Goal: Task Accomplishment & Management: Use online tool/utility

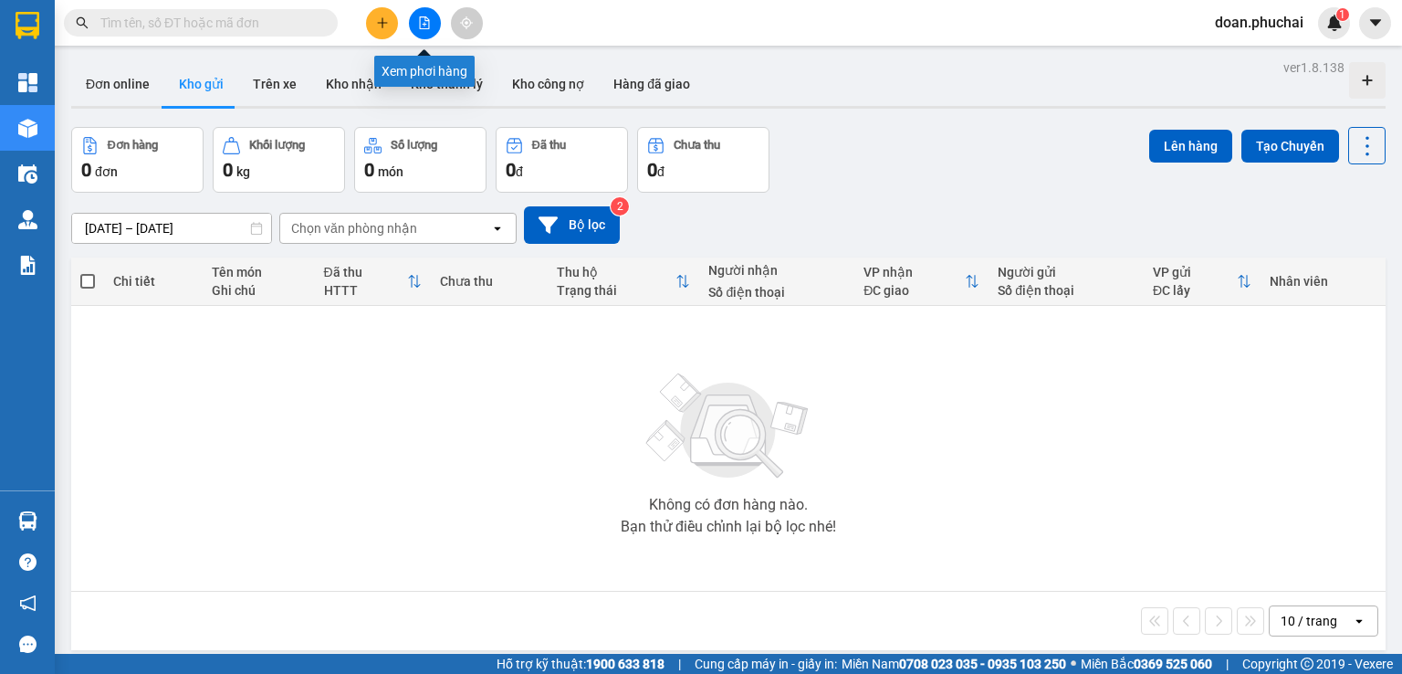
click at [431, 19] on button at bounding box center [425, 23] width 32 height 32
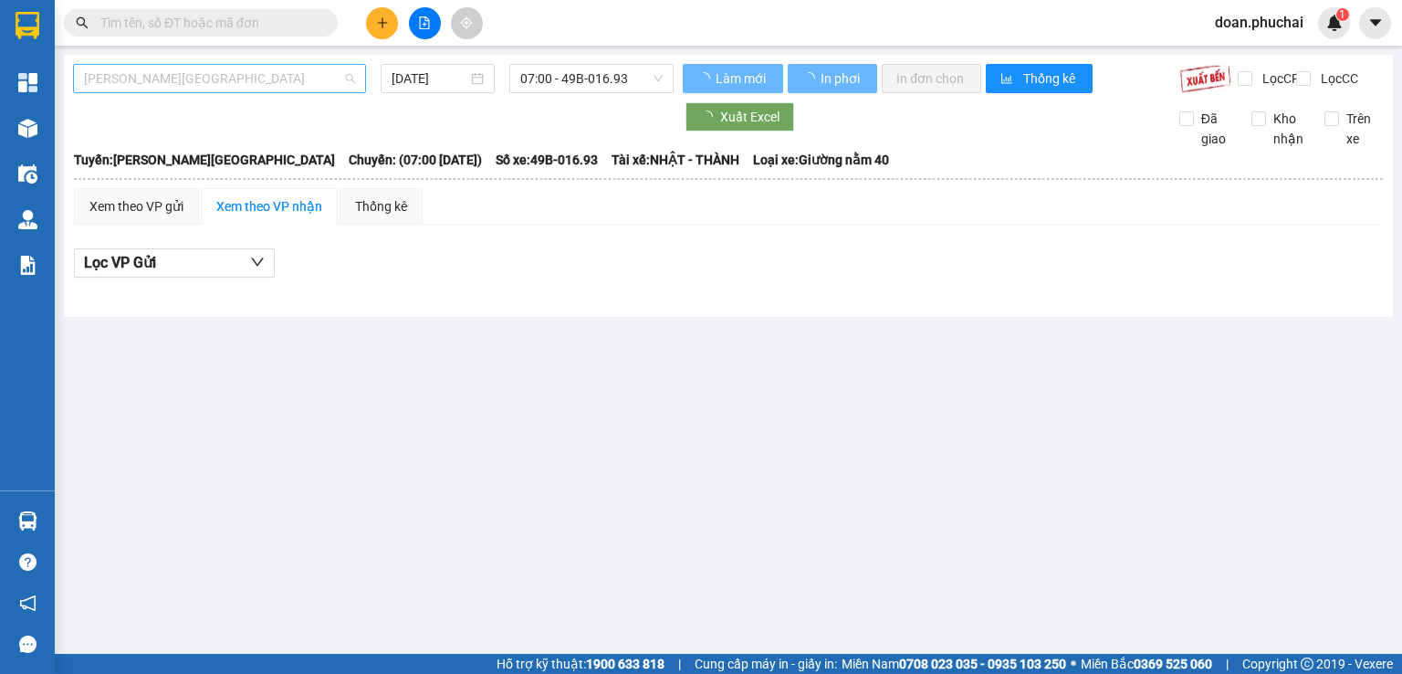
click at [150, 81] on span "[PERSON_NAME][GEOGRAPHIC_DATA]" at bounding box center [219, 78] width 271 height 27
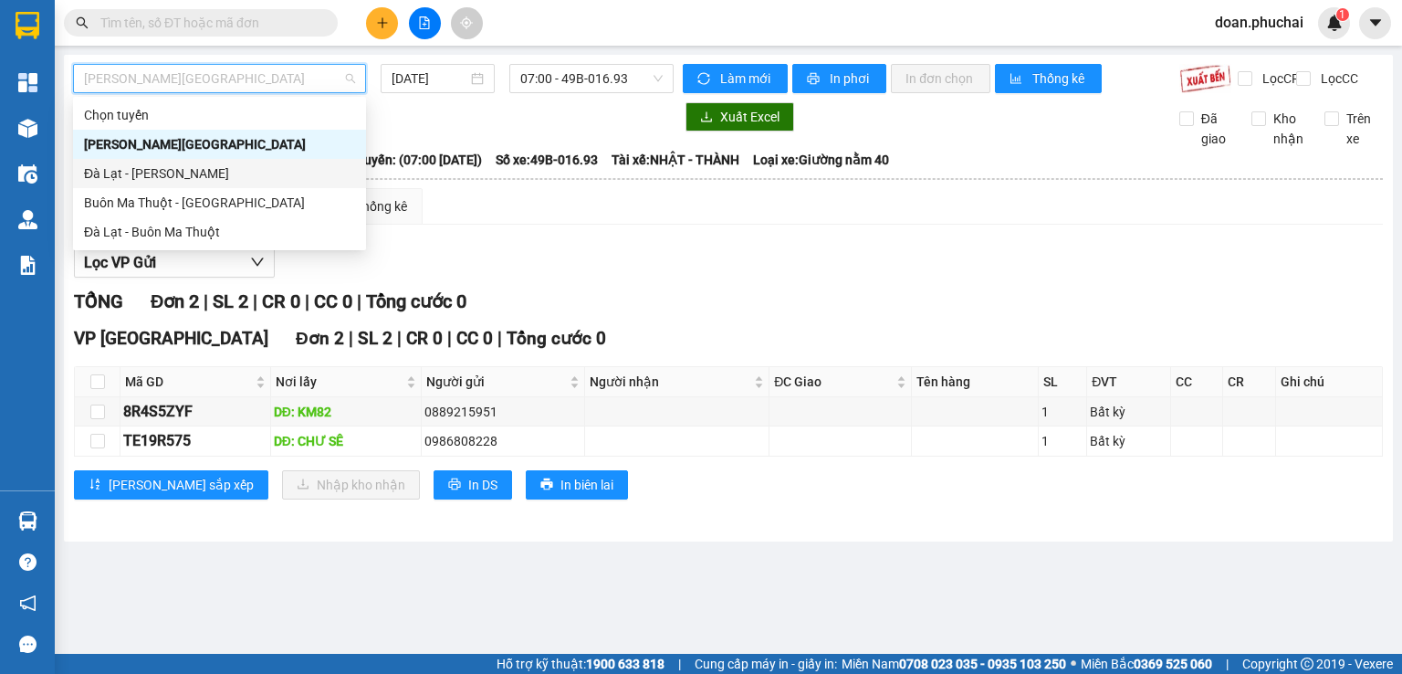
click at [157, 175] on div "Đà Lạt - Gia Lai" at bounding box center [219, 173] width 271 height 20
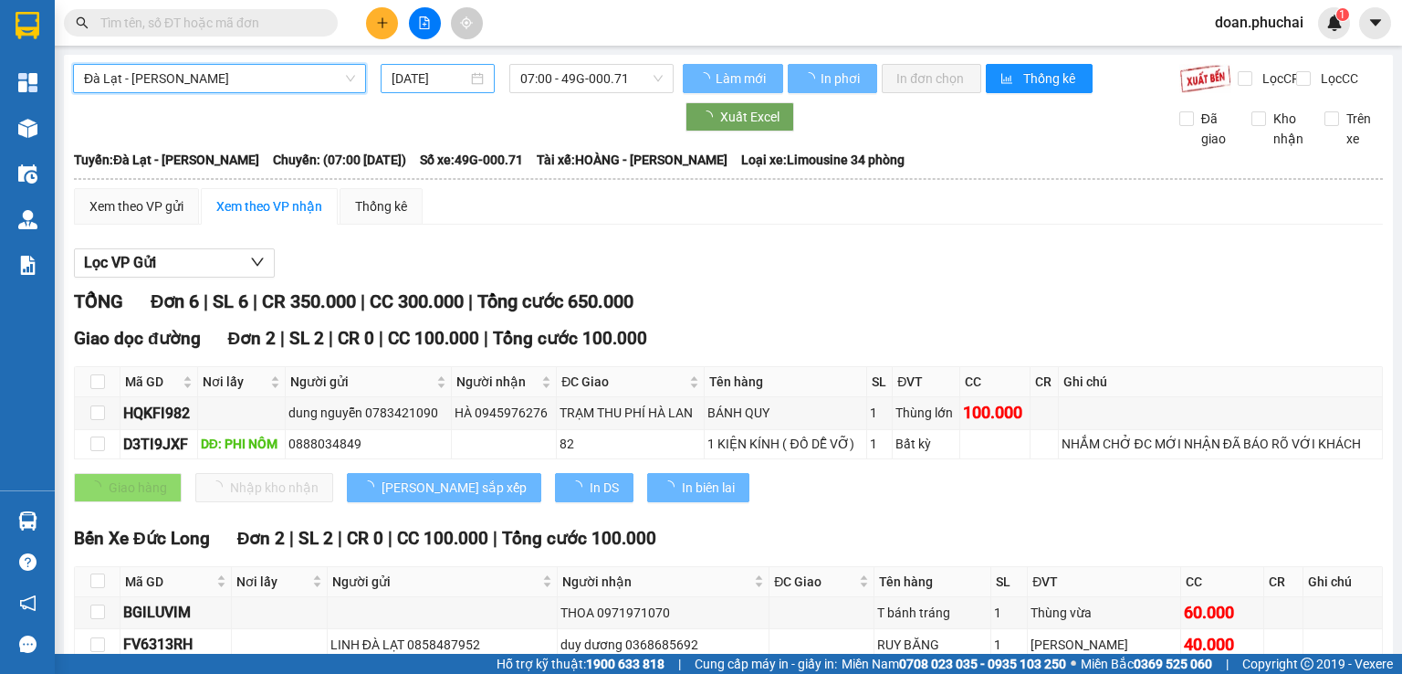
click at [417, 89] on div "14/08/2025" at bounding box center [437, 78] width 113 height 29
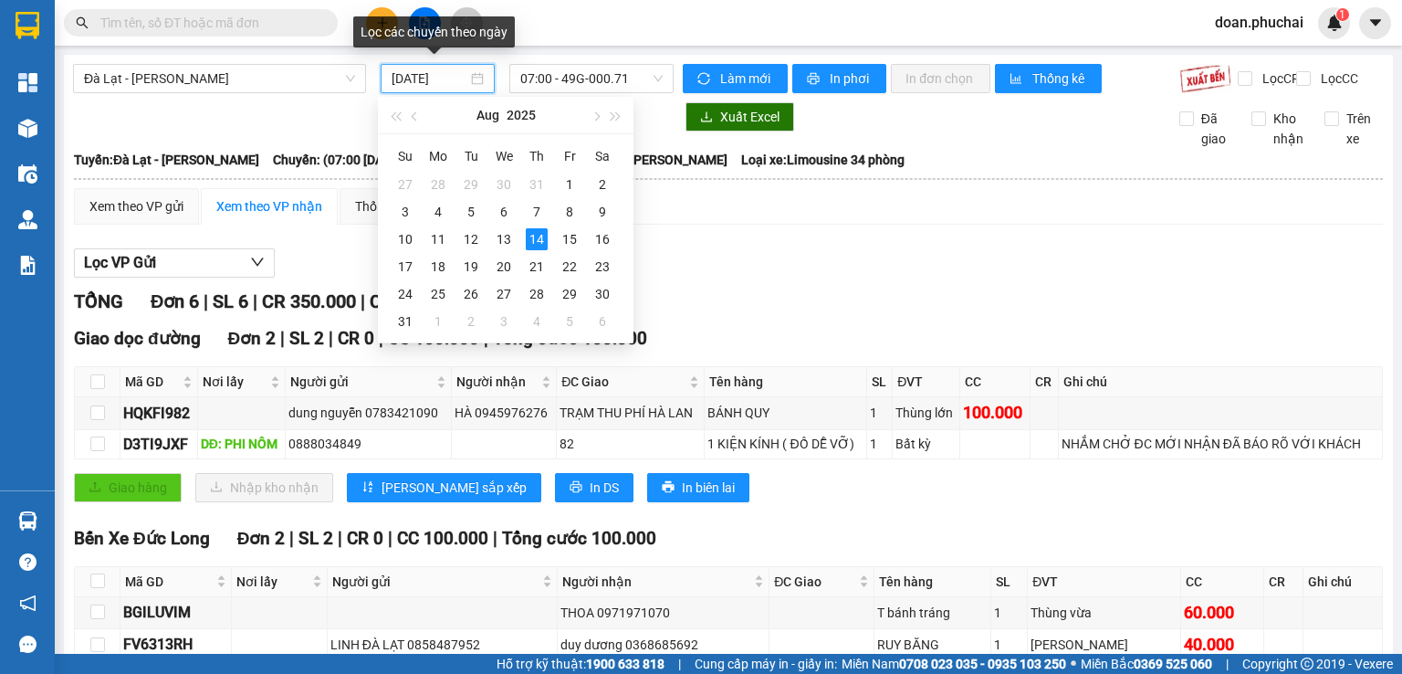
click at [410, 67] on div "14/08/2025" at bounding box center [437, 78] width 113 height 29
click at [476, 240] on div "12" at bounding box center [471, 239] width 22 height 22
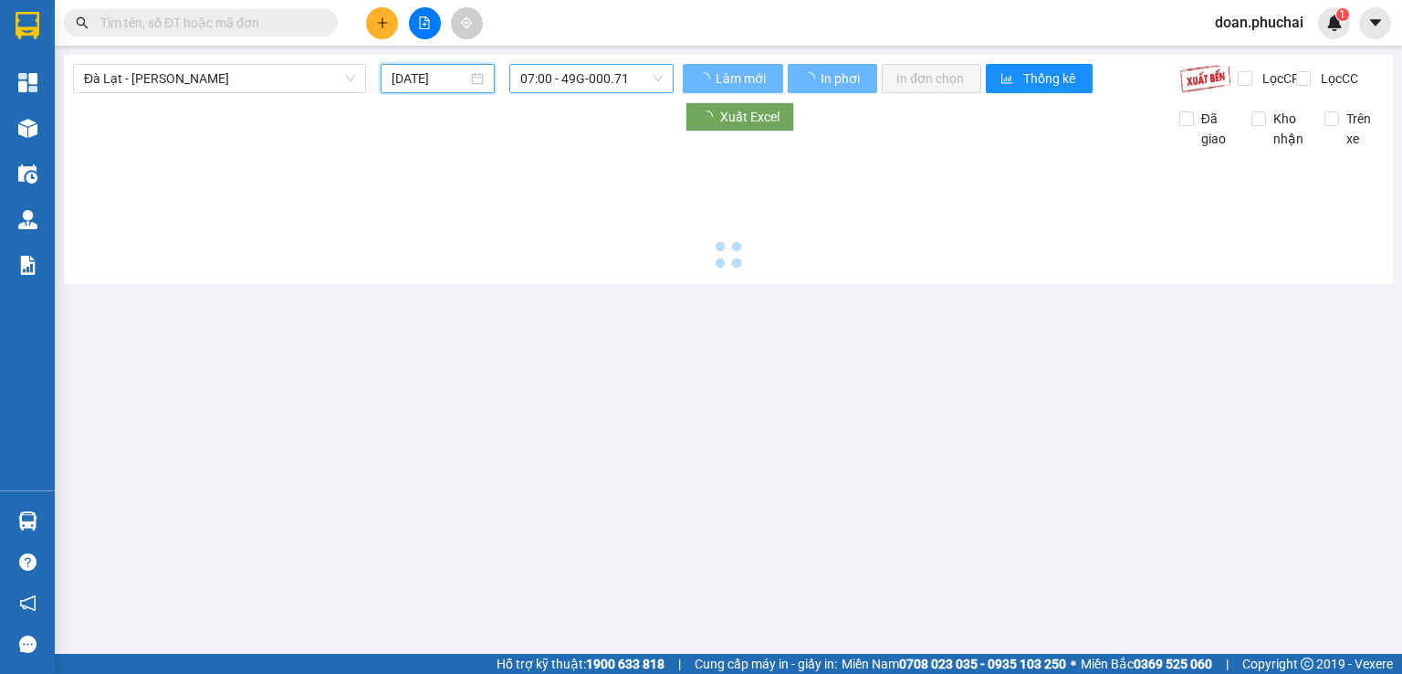
type input "12/08/2025"
click at [548, 74] on span "07:00 - 49G-000.71" at bounding box center [591, 78] width 143 height 27
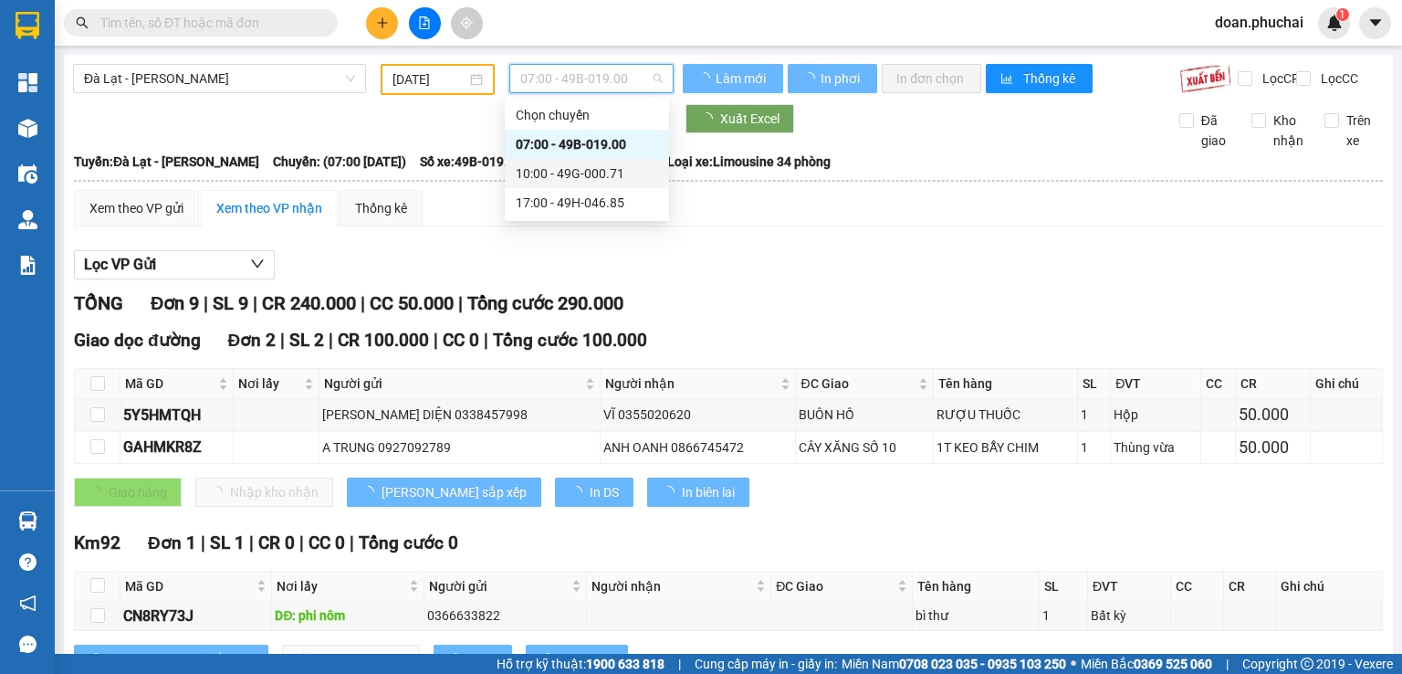
click at [594, 174] on div "10:00 - 49G-000.71" at bounding box center [587, 173] width 142 height 20
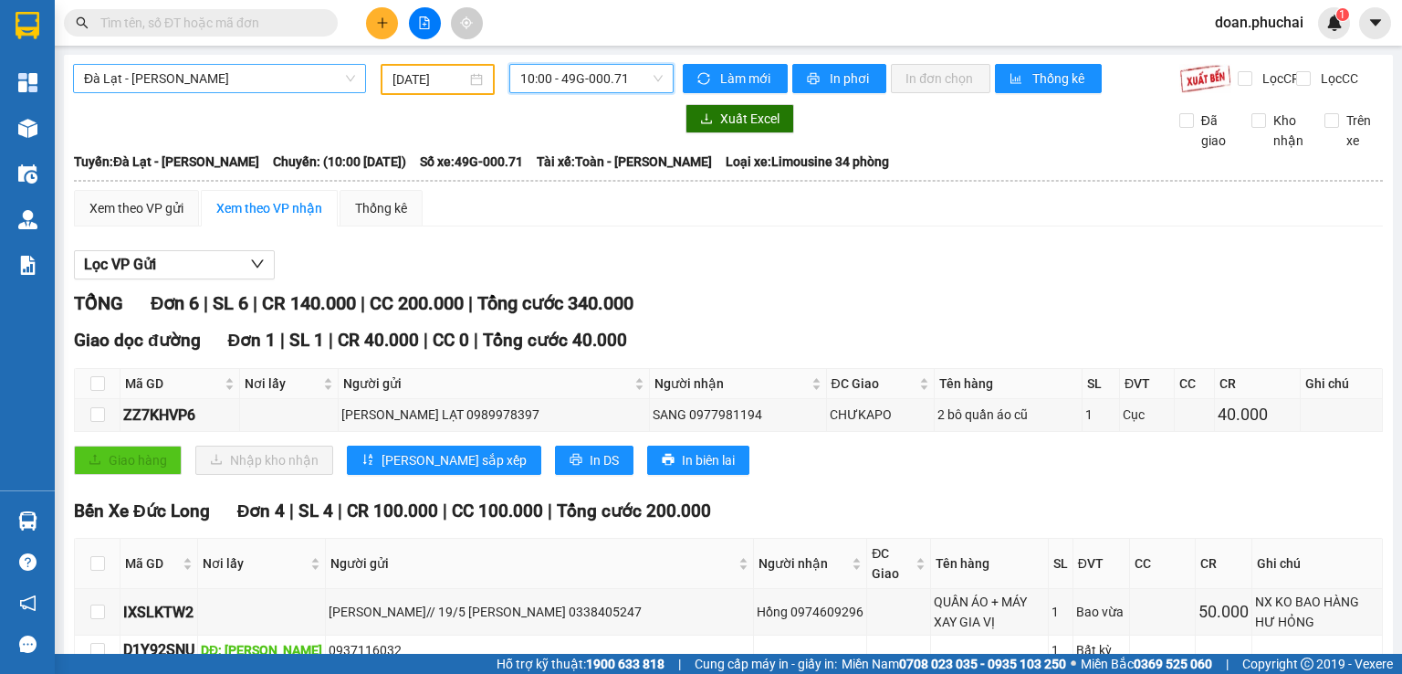
click at [274, 70] on span "Đà Lạt - Gia Lai" at bounding box center [219, 78] width 271 height 27
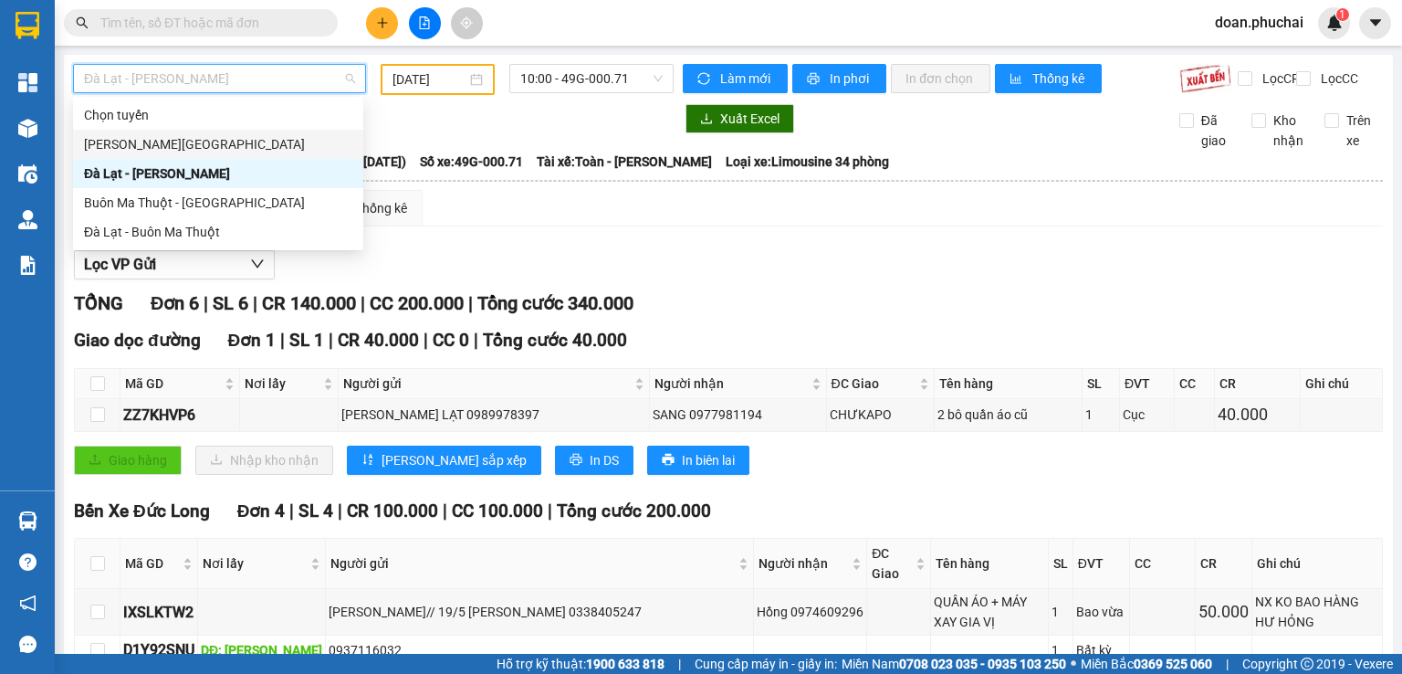
click at [182, 144] on div "Gia Lai - Đà Lạt" at bounding box center [218, 144] width 268 height 20
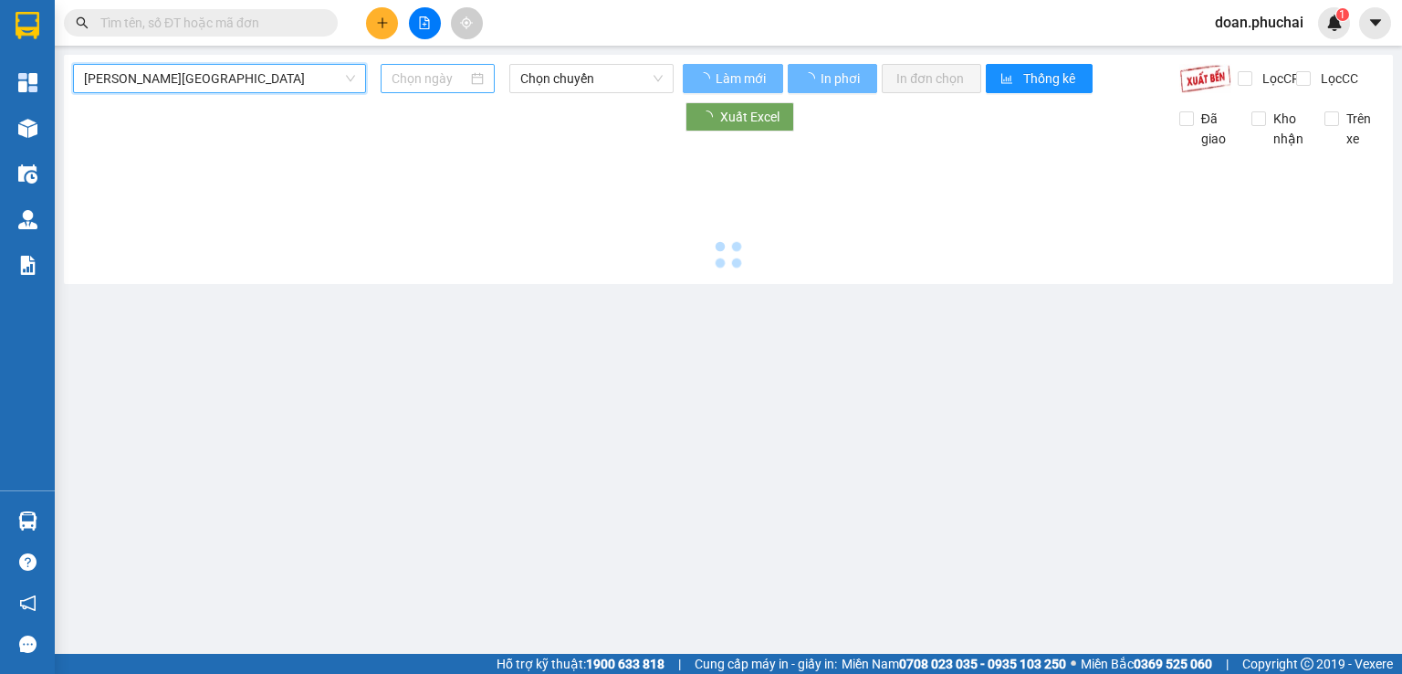
type input "14/08/2025"
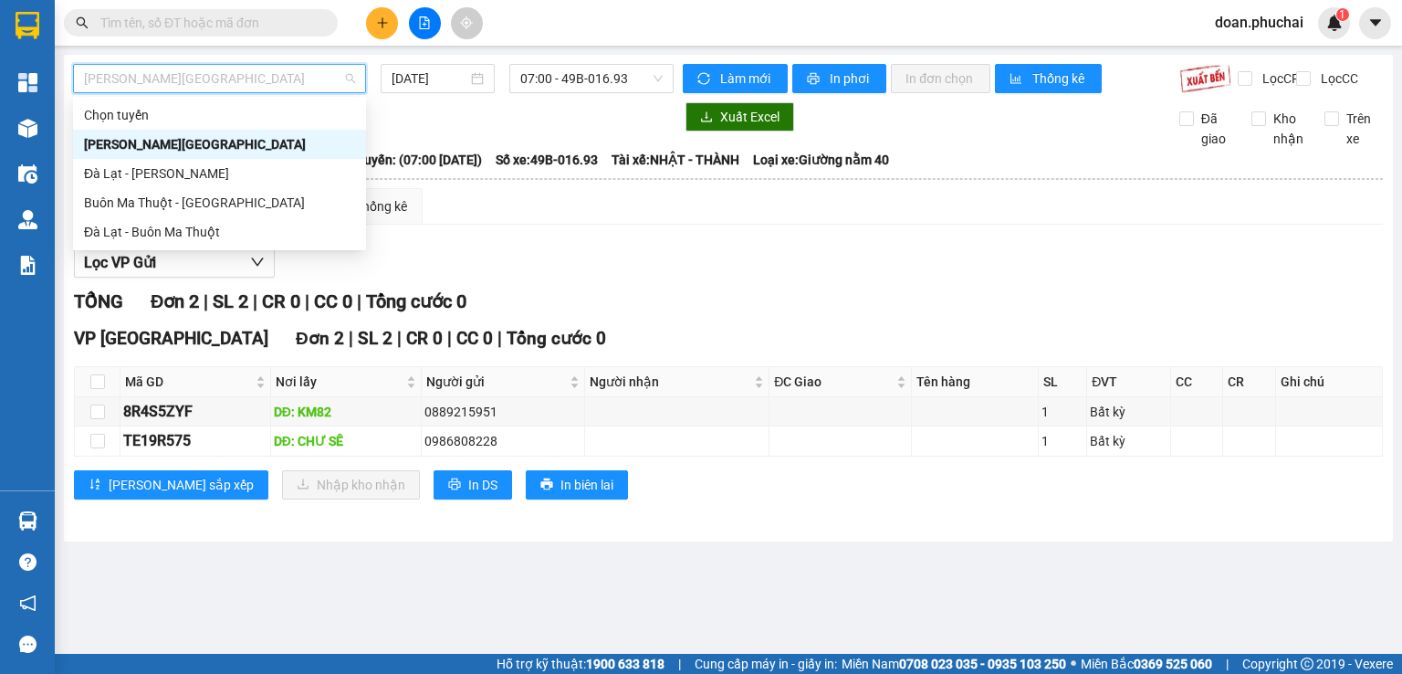
click at [220, 82] on span "Gia Lai - Đà Lạt" at bounding box center [219, 78] width 271 height 27
click at [179, 165] on div "Đà Lạt - Gia Lai" at bounding box center [219, 173] width 271 height 20
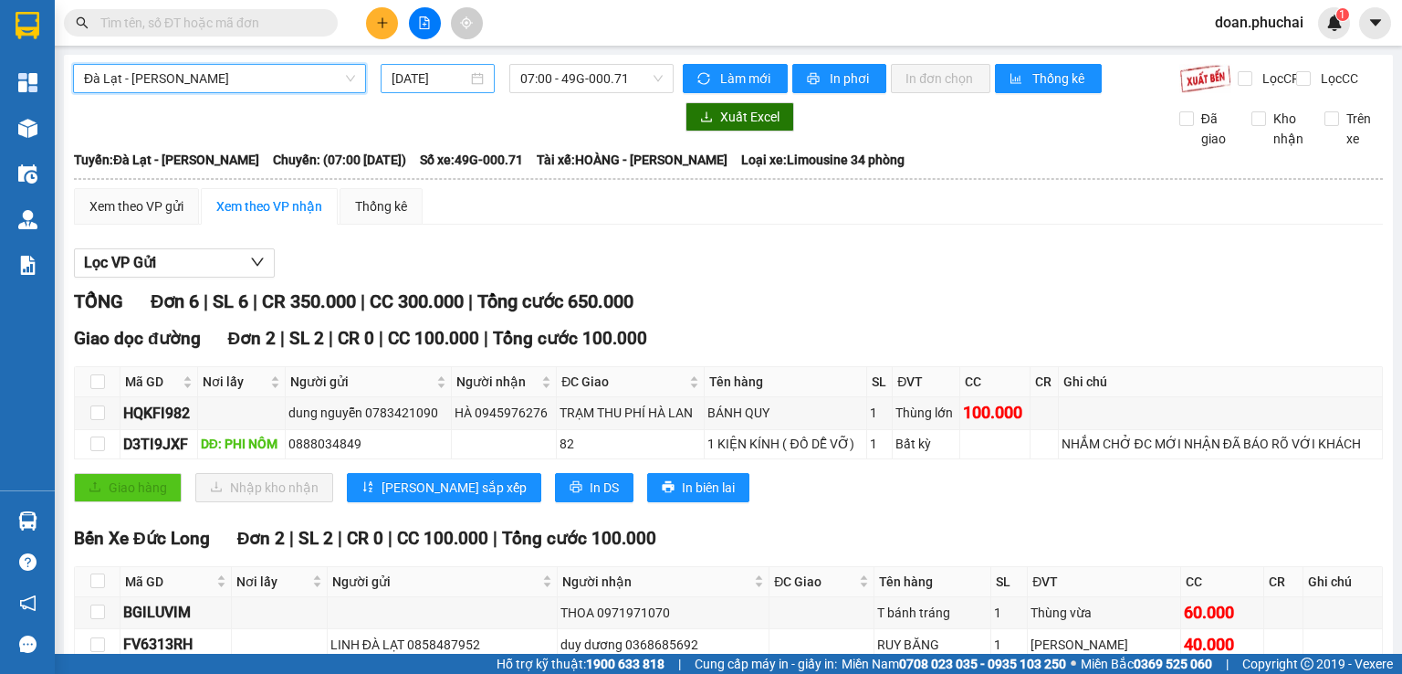
click at [443, 81] on input "14/08/2025" at bounding box center [429, 78] width 75 height 20
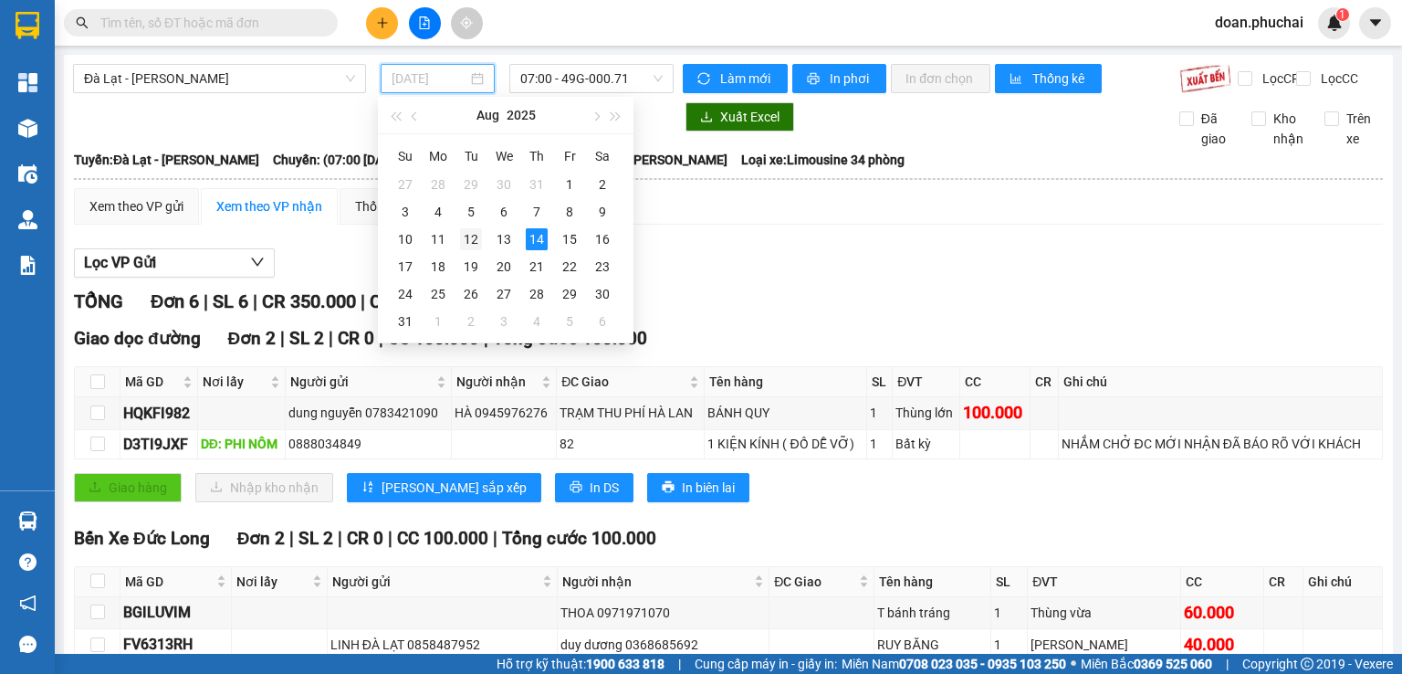
click at [466, 233] on div "12" at bounding box center [471, 239] width 22 height 22
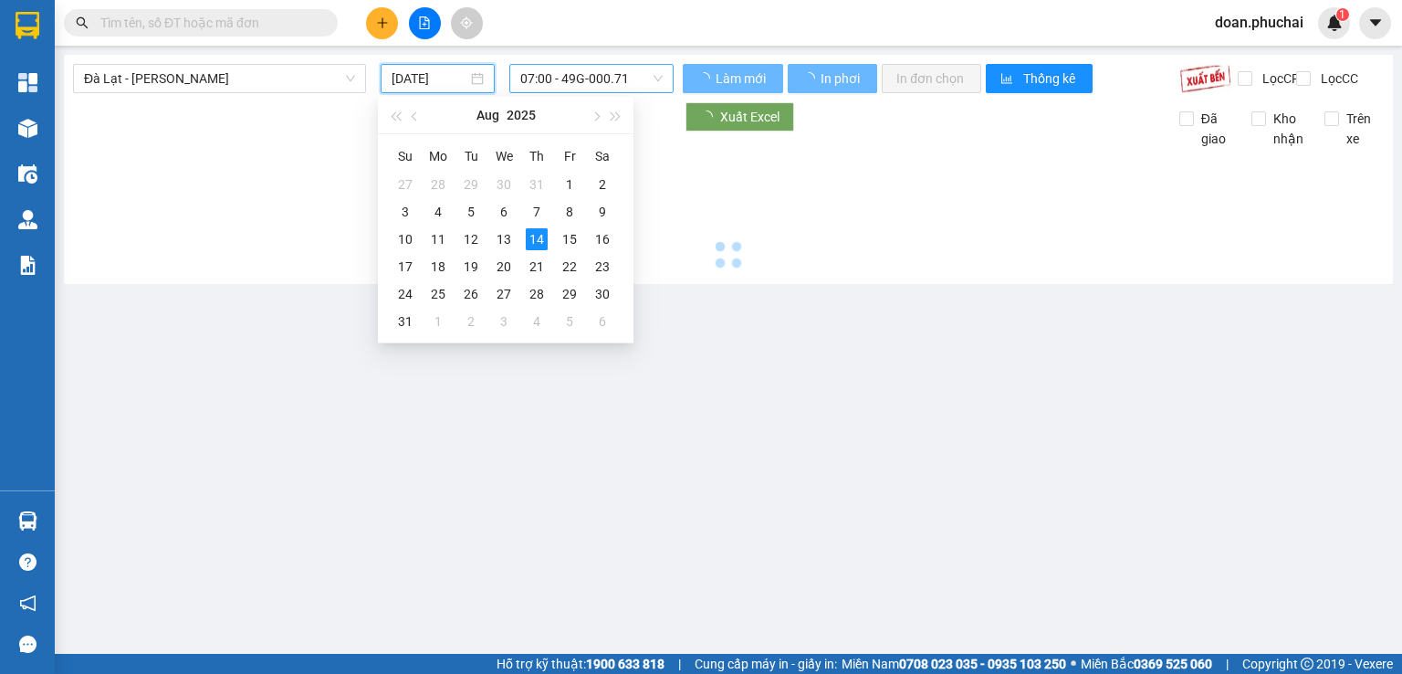
type input "12/08/2025"
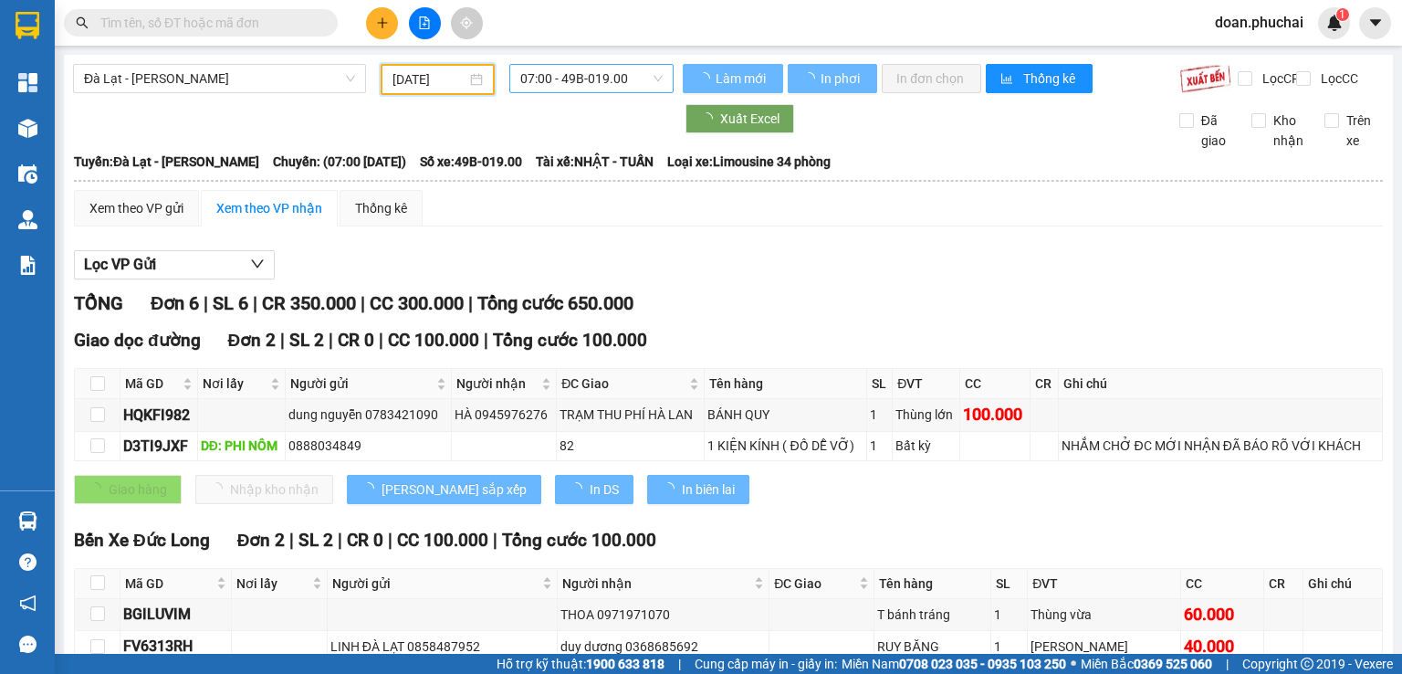
click at [581, 83] on span "07:00 - 49B-019.00" at bounding box center [591, 78] width 143 height 27
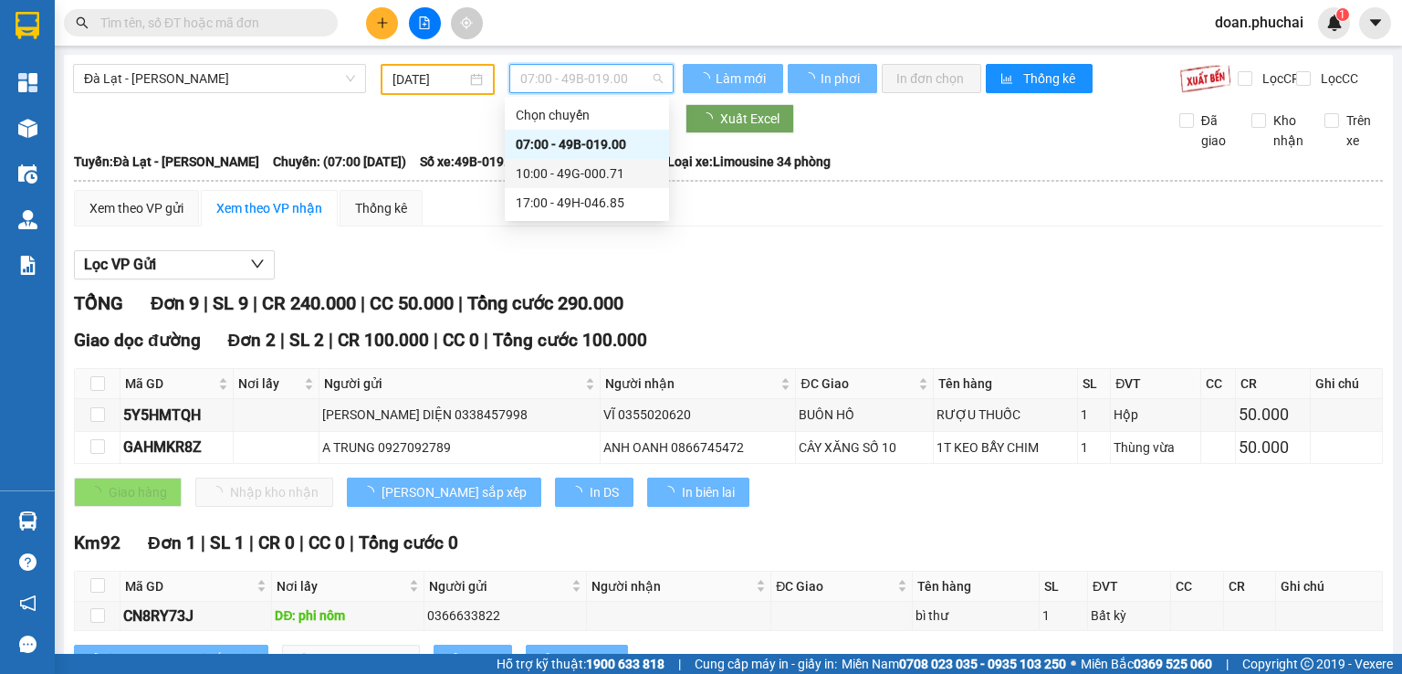
click at [584, 180] on div "10:00 - 49G-000.71" at bounding box center [587, 173] width 142 height 20
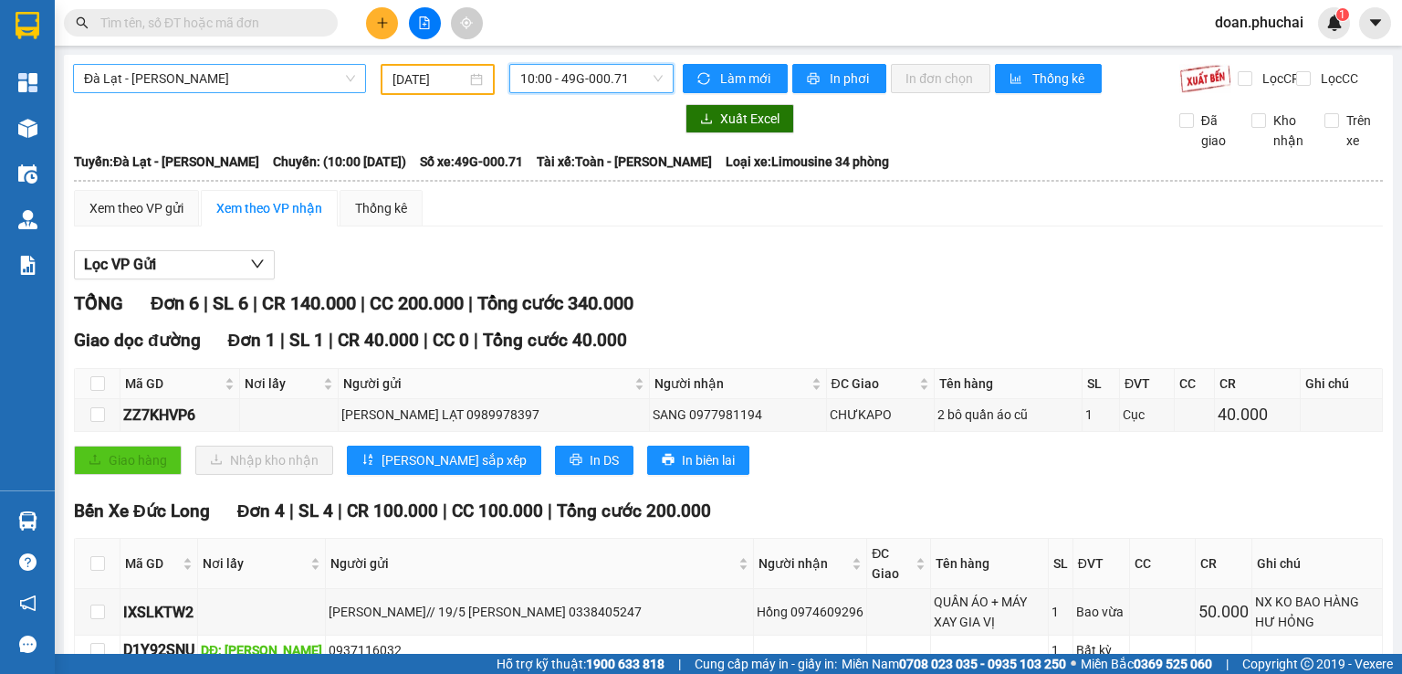
click at [162, 79] on span "Đà Lạt - Gia Lai" at bounding box center [219, 78] width 271 height 27
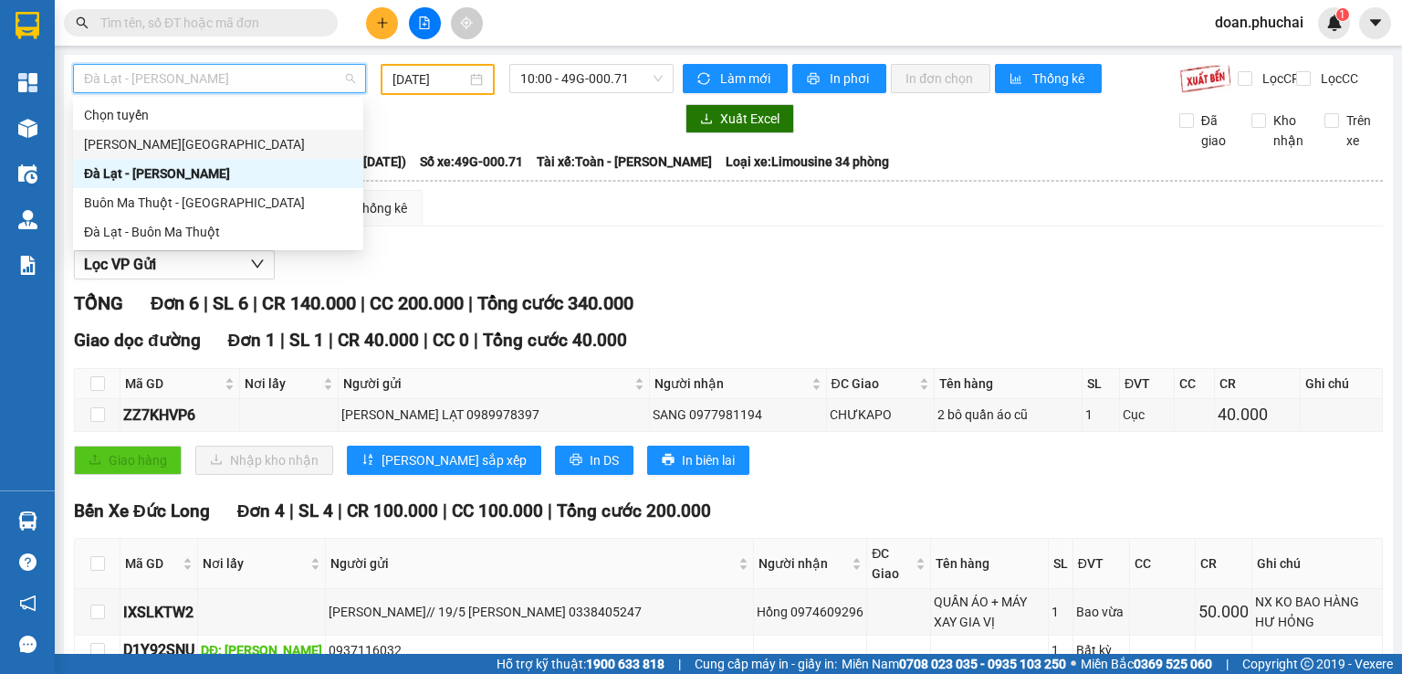
drag, startPoint x: 159, startPoint y: 144, endPoint x: 467, endPoint y: 133, distance: 308.7
click at [159, 143] on div "Gia Lai - Đà Lạt" at bounding box center [218, 144] width 268 height 20
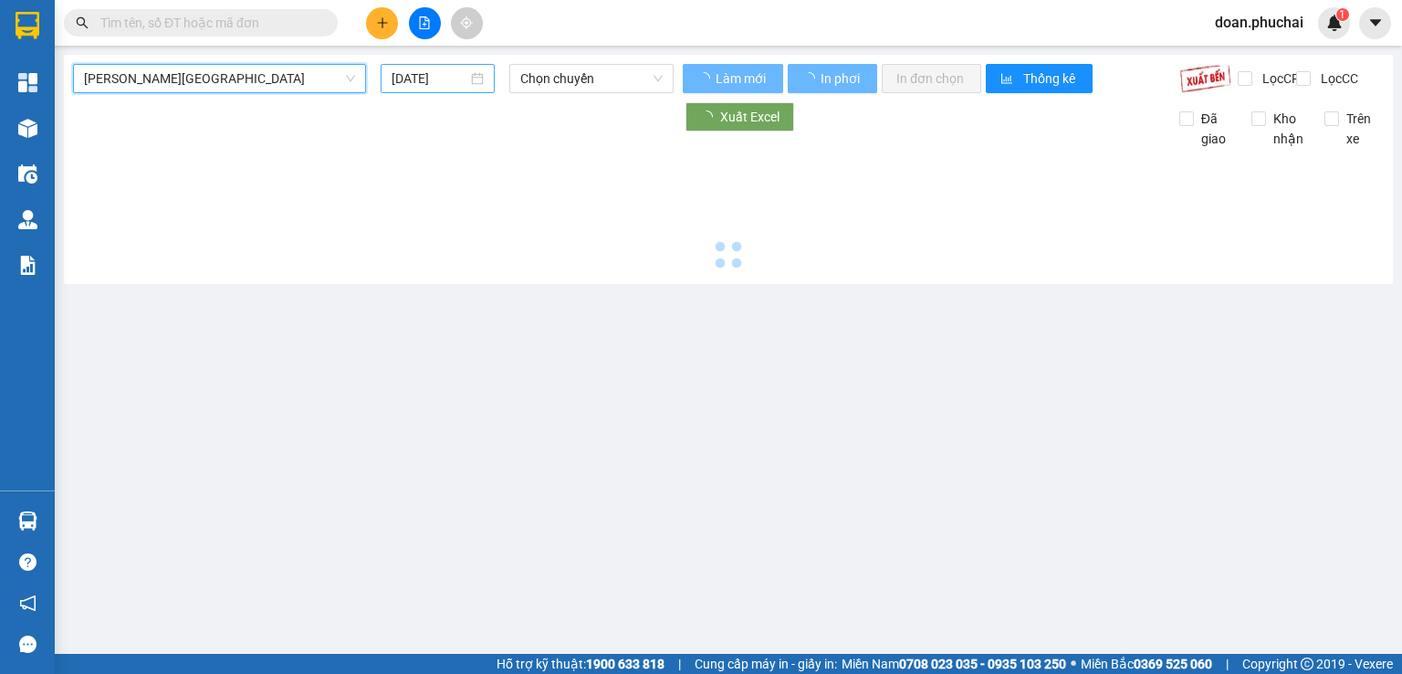
click at [438, 78] on input "14/08/2025" at bounding box center [429, 78] width 75 height 20
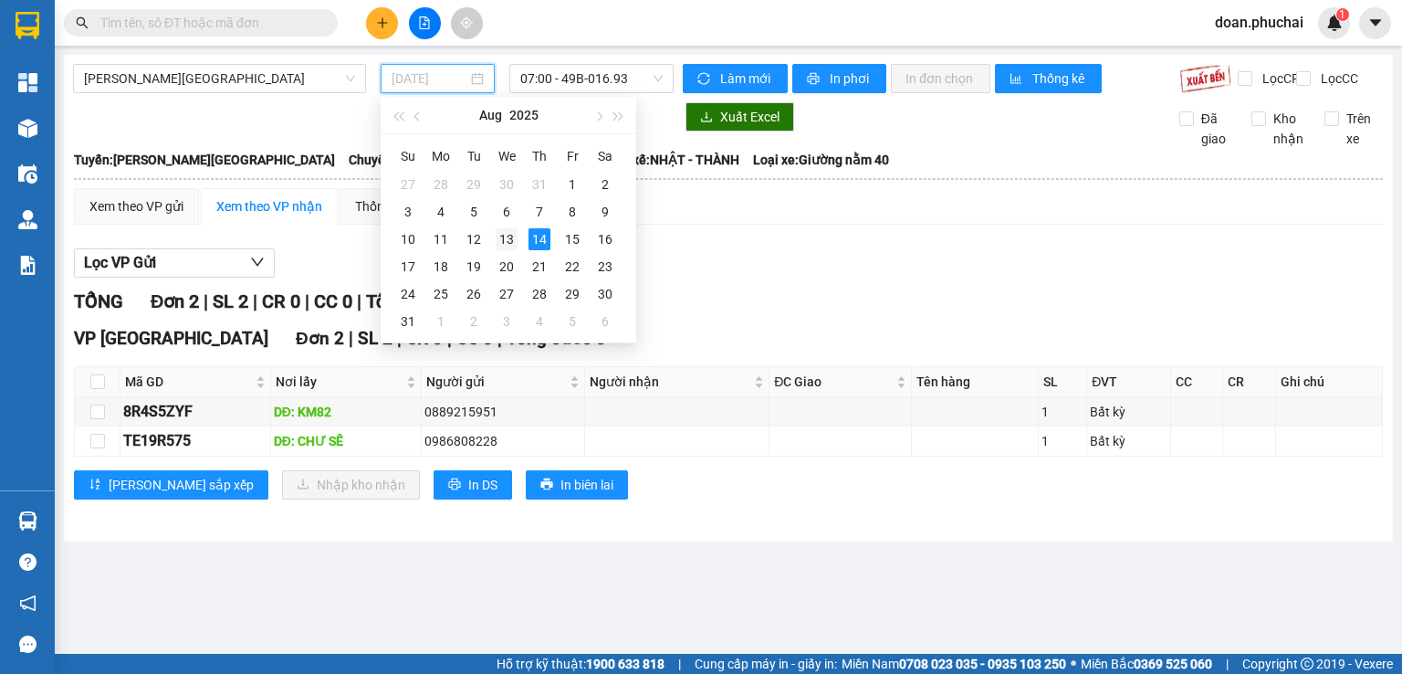
click at [503, 239] on div "13" at bounding box center [507, 239] width 22 height 22
type input "13/08/2025"
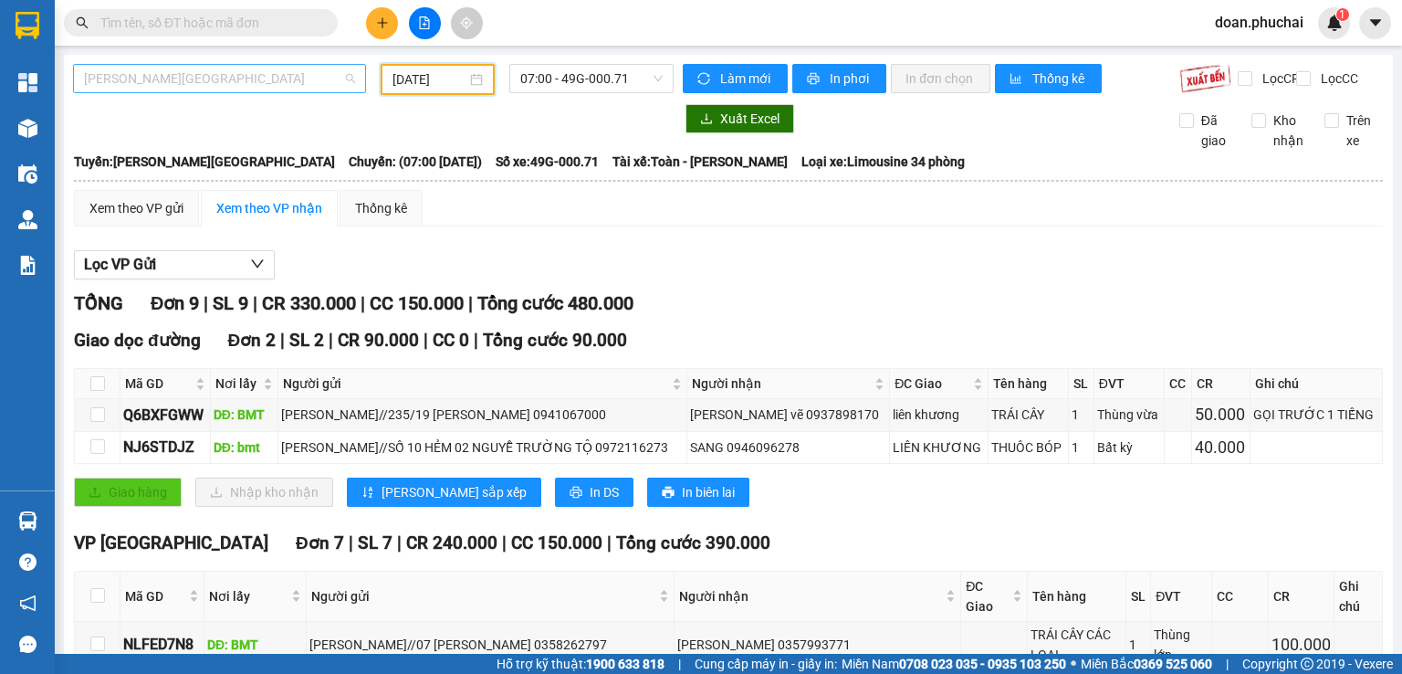
click at [216, 82] on span "Gia Lai - Đà Lạt" at bounding box center [219, 78] width 271 height 27
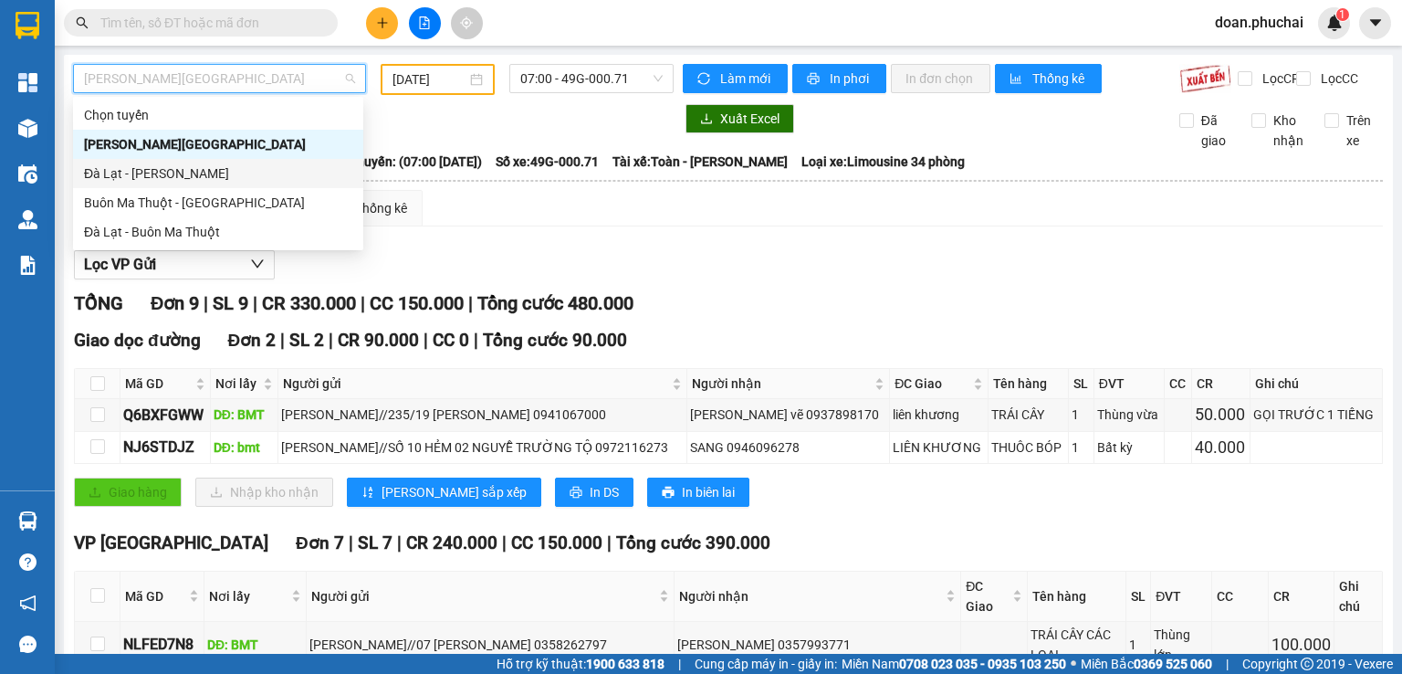
click at [205, 168] on div "Đà Lạt - Gia Lai" at bounding box center [218, 173] width 268 height 20
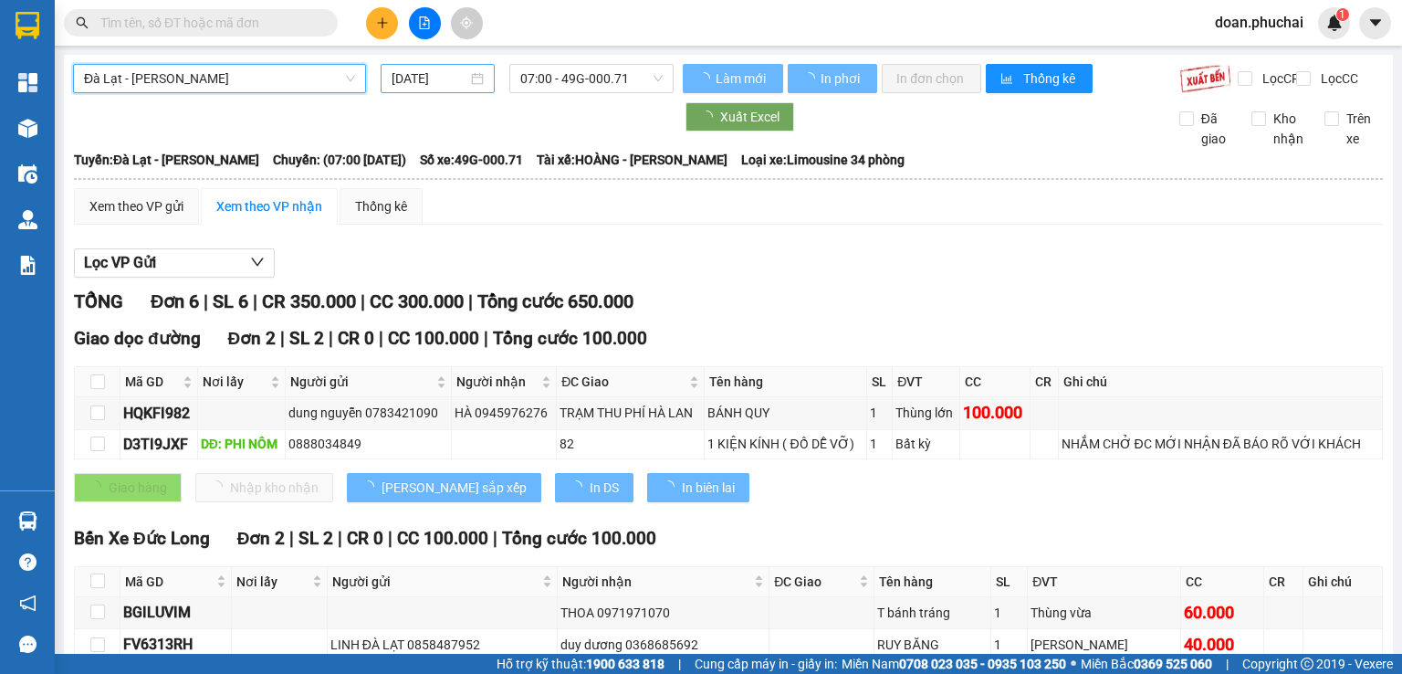
click at [413, 90] on div "14/08/2025" at bounding box center [437, 78] width 113 height 29
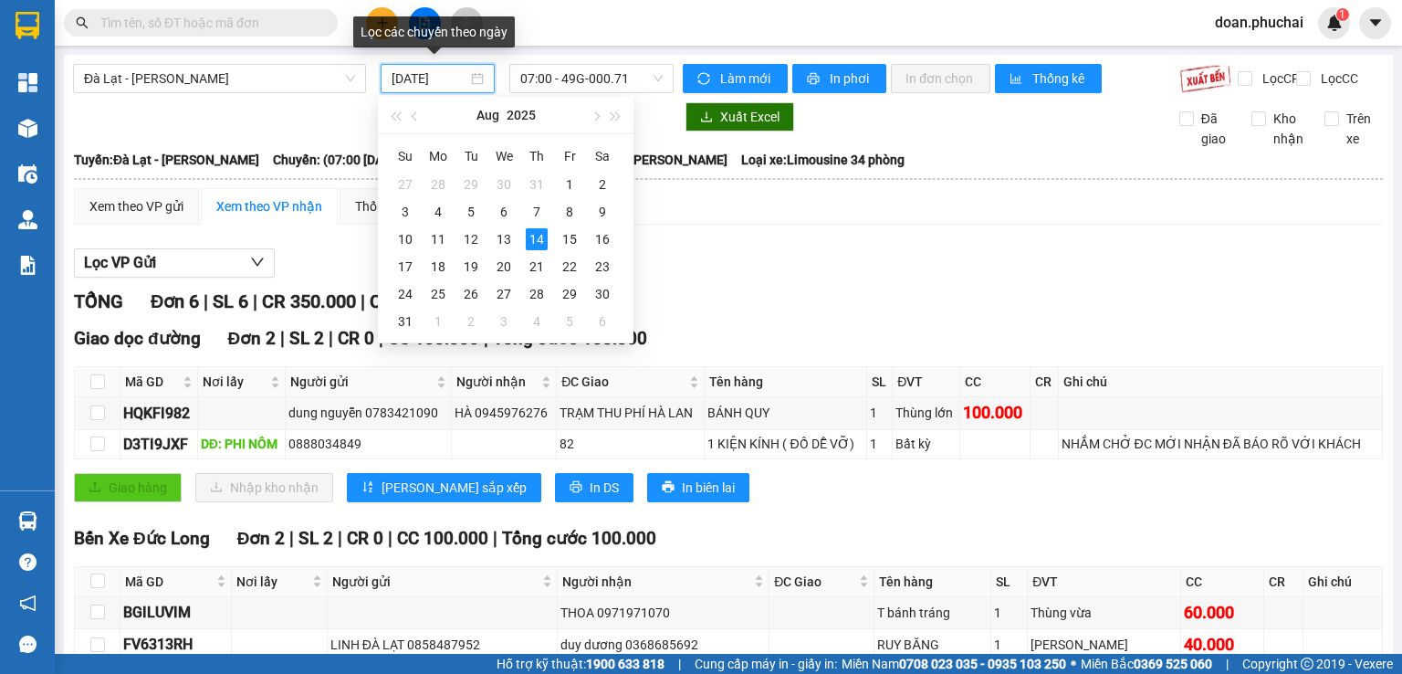
click at [417, 76] on input "14/08/2025" at bounding box center [429, 78] width 75 height 20
click at [466, 246] on div "12" at bounding box center [471, 239] width 22 height 22
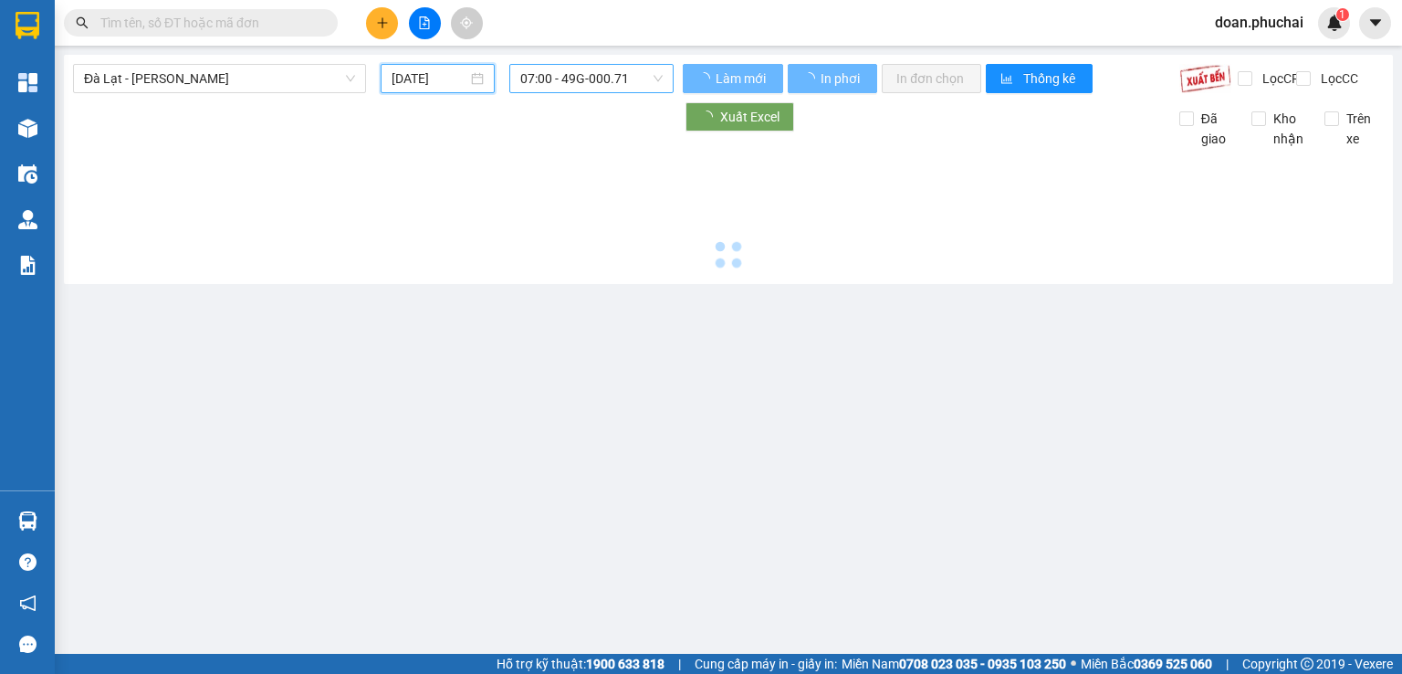
type input "12/08/2025"
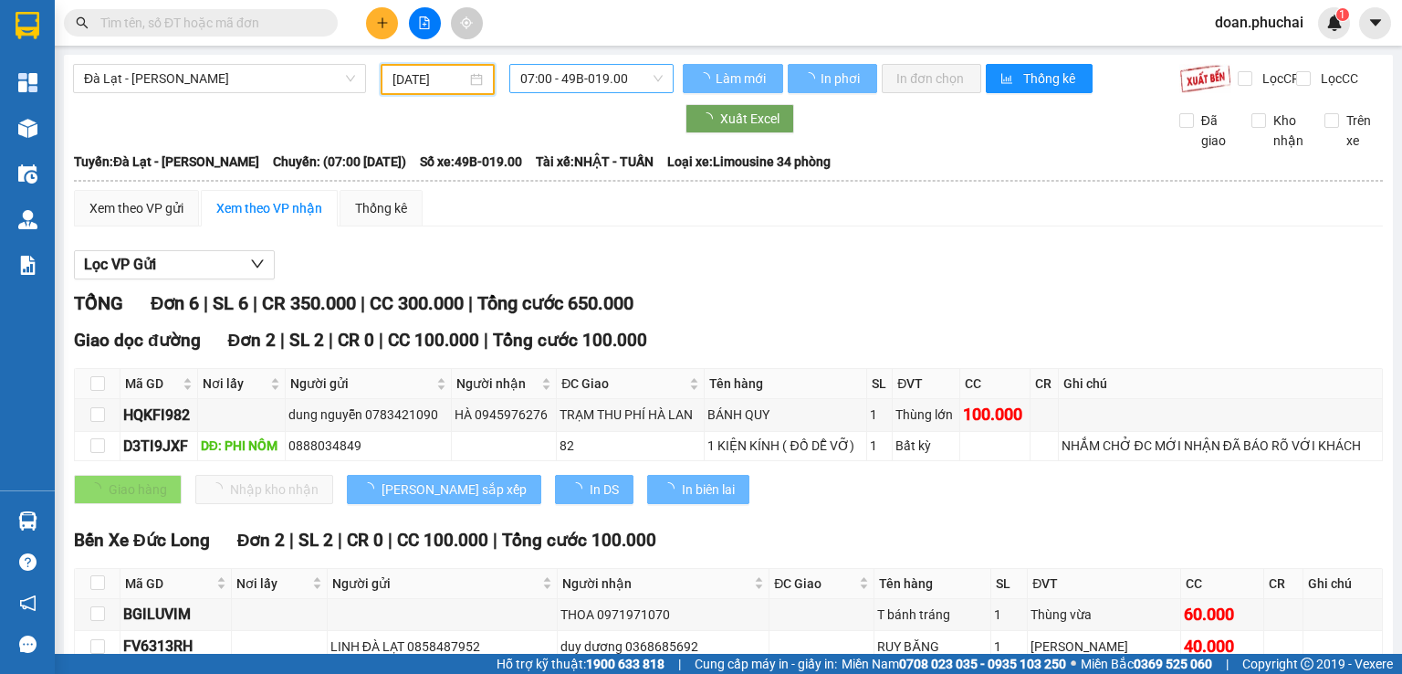
click at [605, 76] on span "07:00 - 49B-019.00" at bounding box center [591, 78] width 143 height 27
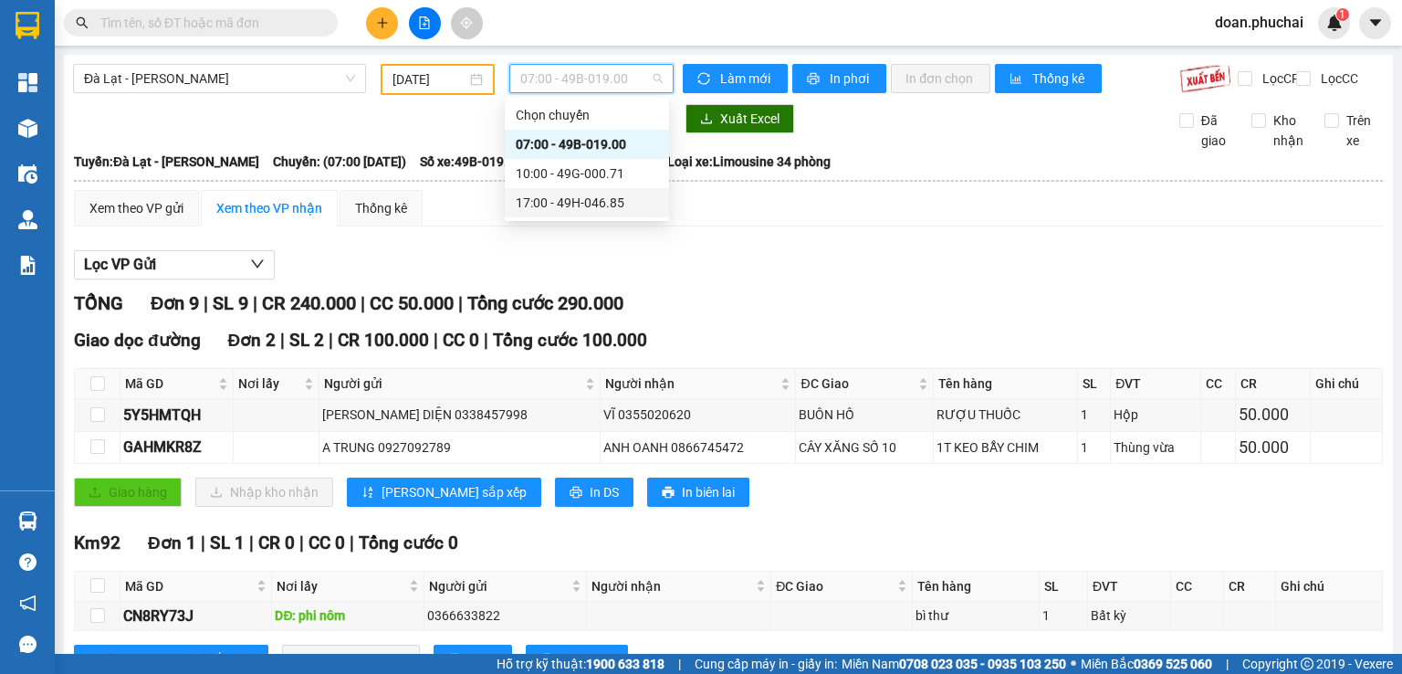
click at [619, 210] on div "17:00 - 49H-046.85" at bounding box center [587, 203] width 142 height 20
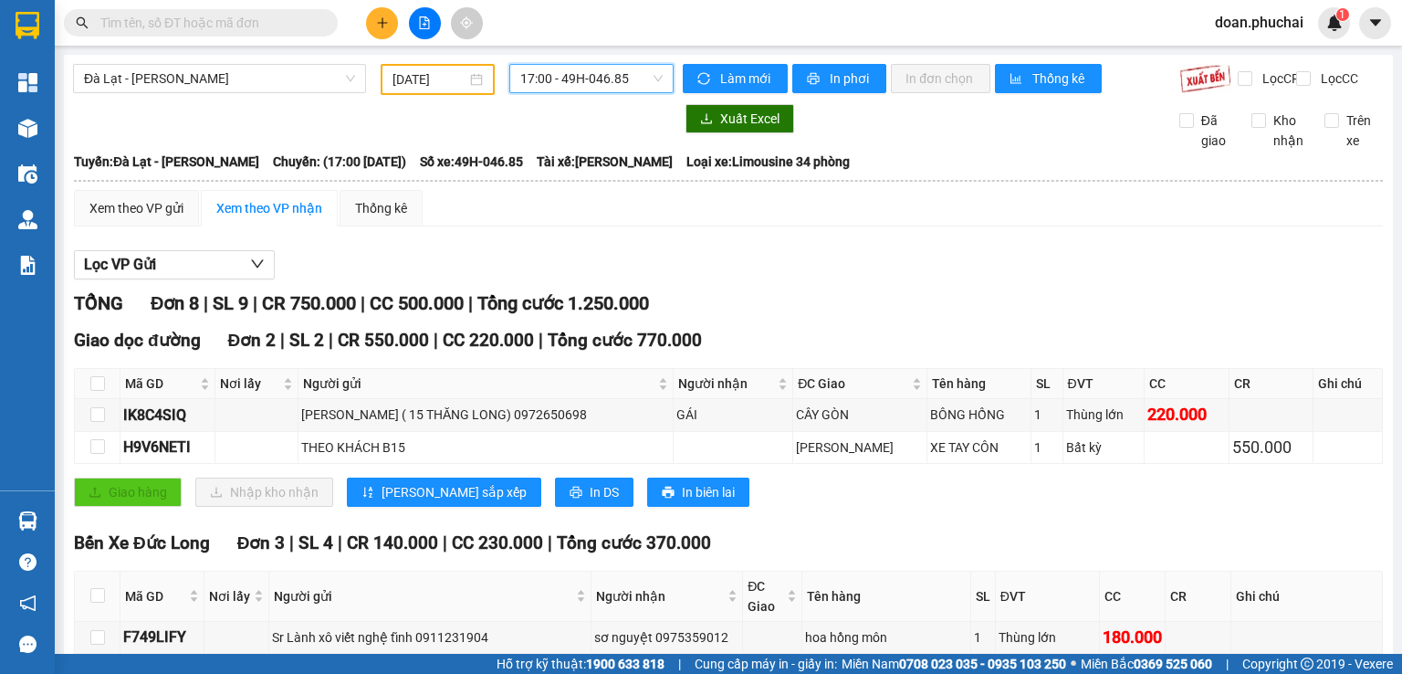
click at [240, 52] on main "Đà Lạt - Gia Lai 12/08/2025 17:00 17:00 - 49H-046.85 Làm mới In phơi In đơn chọ…" at bounding box center [701, 327] width 1402 height 654
click at [241, 78] on span "Đà Lạt - Gia Lai" at bounding box center [219, 78] width 271 height 27
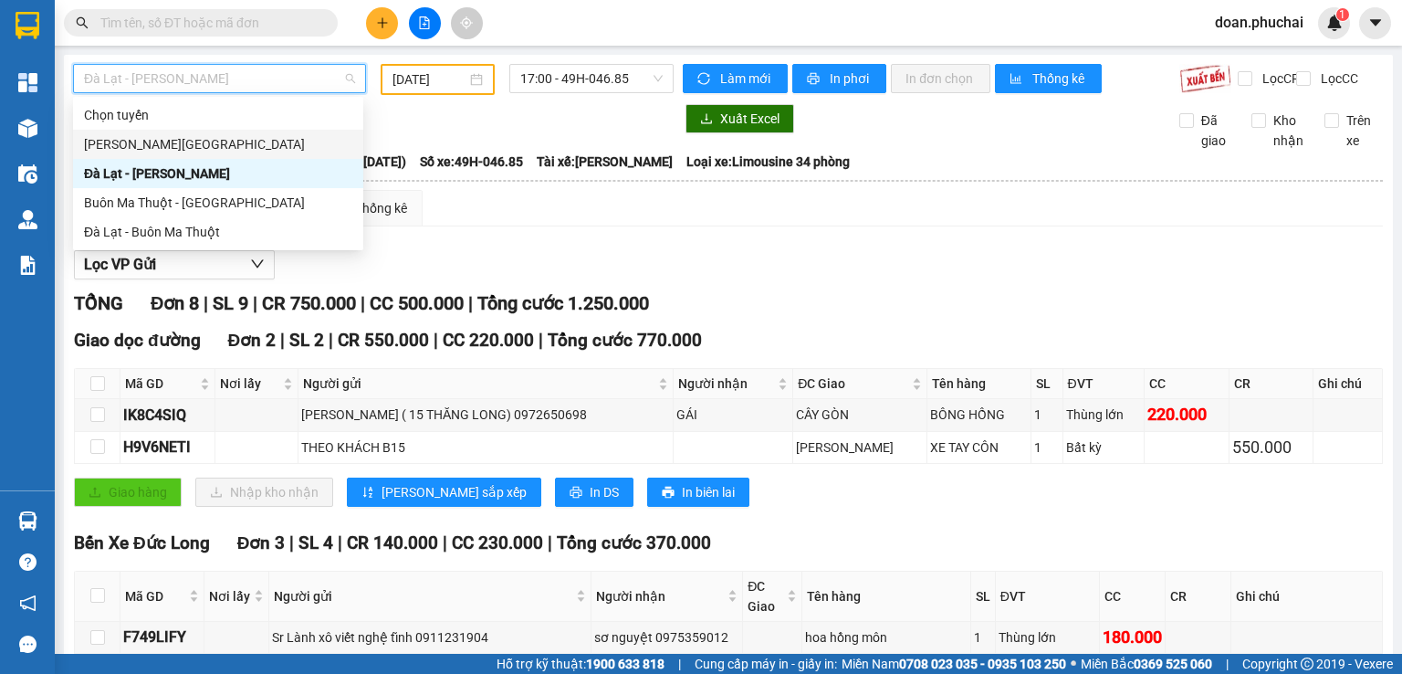
click at [201, 143] on div "Gia Lai - Đà Lạt" at bounding box center [218, 144] width 268 height 20
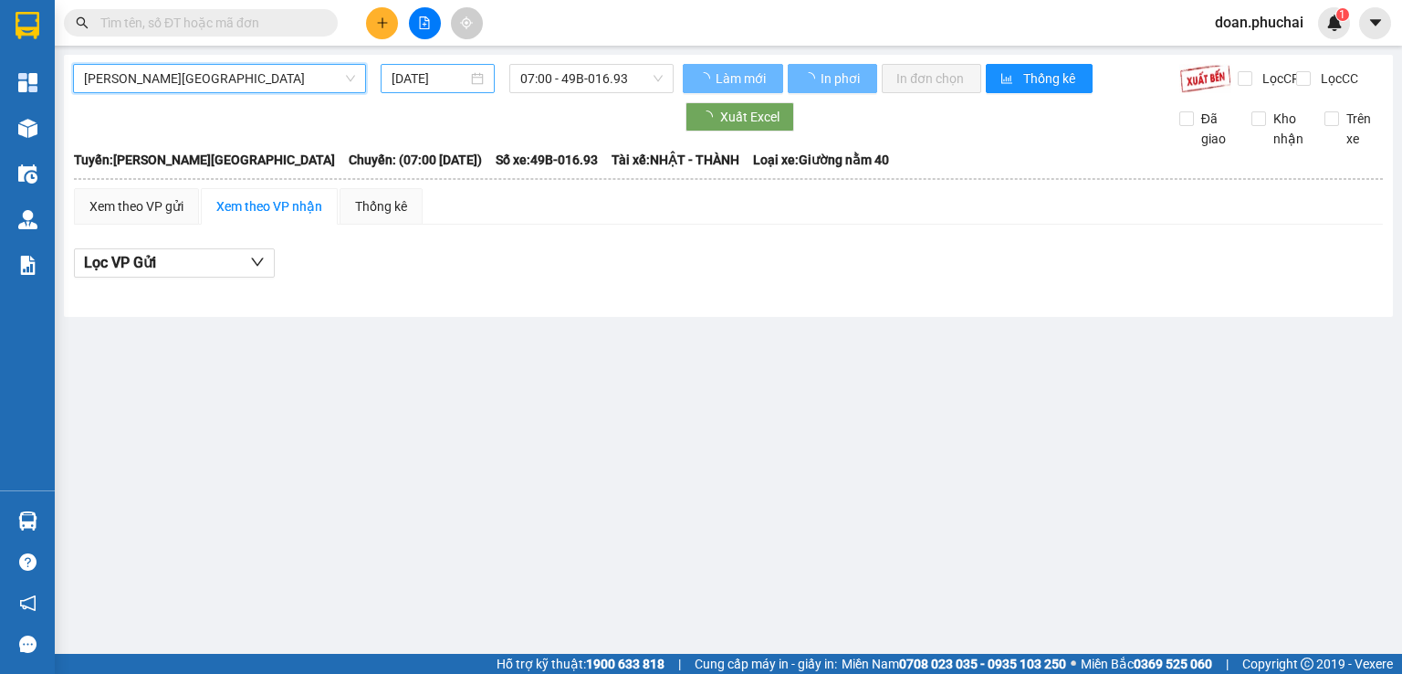
click at [390, 87] on div "14/08/2025" at bounding box center [437, 78] width 113 height 29
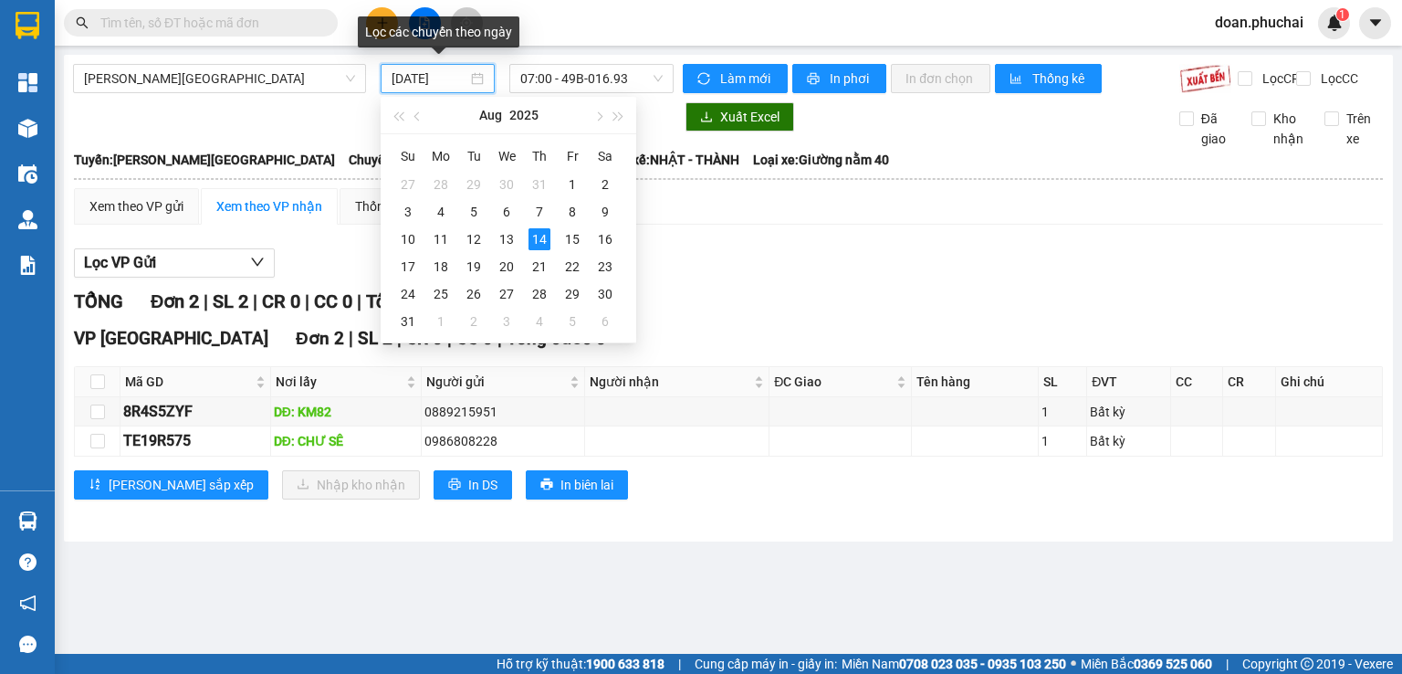
click at [386, 82] on div "14/08/2025" at bounding box center [437, 78] width 113 height 29
click at [507, 238] on div "13" at bounding box center [507, 239] width 22 height 22
type input "13/08/2025"
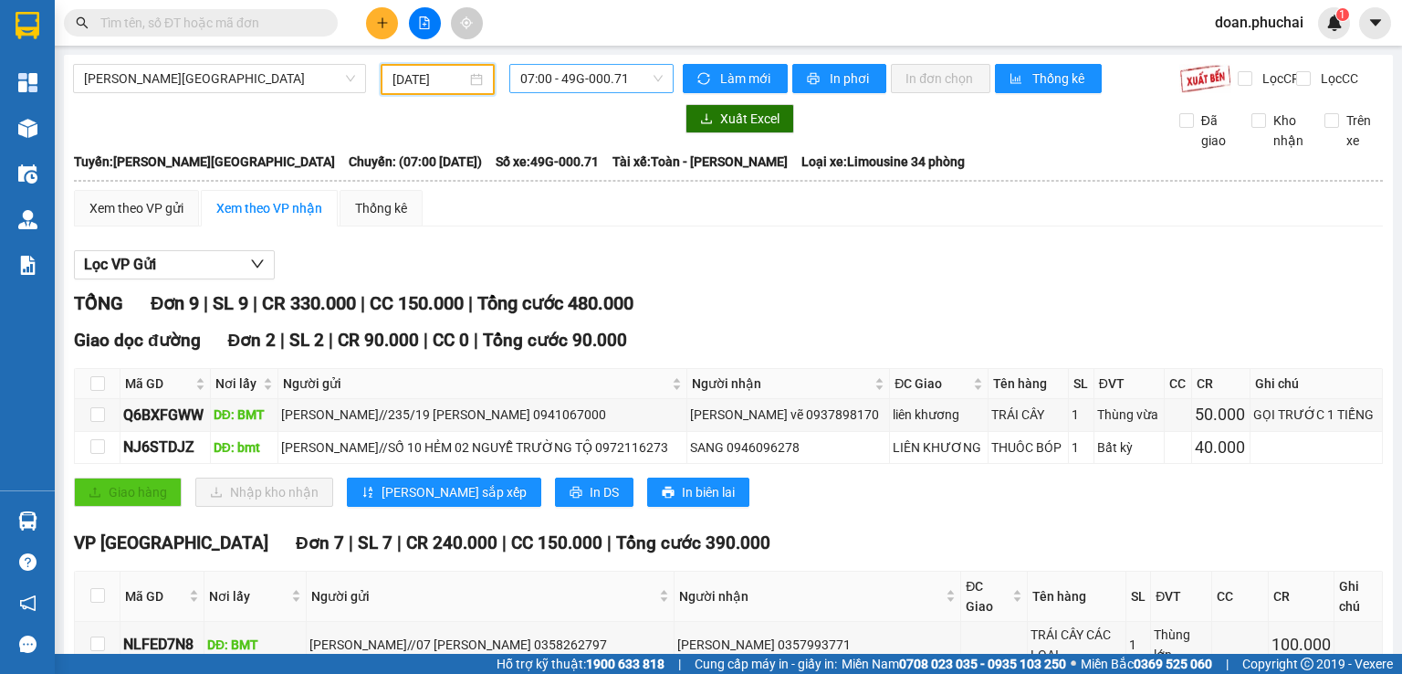
click at [538, 86] on span "07:00 - 49G-000.71" at bounding box center [591, 78] width 143 height 27
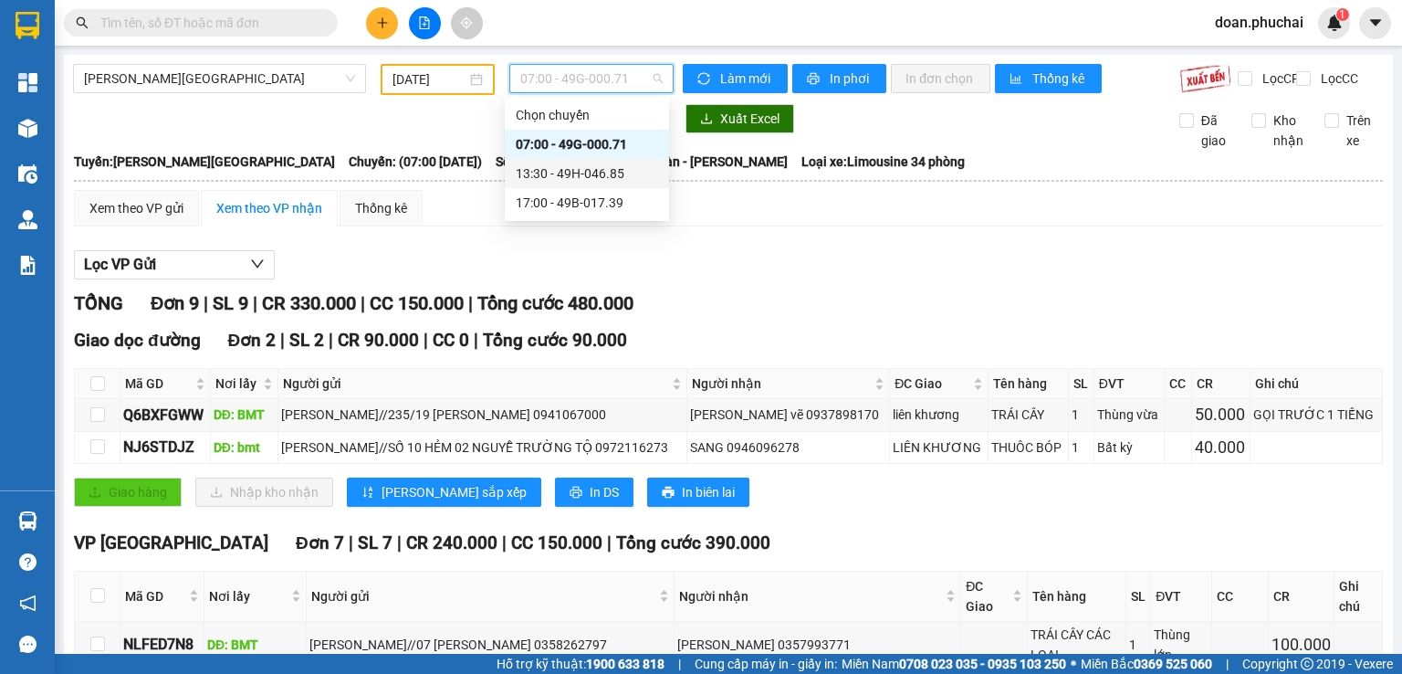
click at [564, 173] on div "13:30 - 49H-046.85" at bounding box center [587, 173] width 142 height 20
